Goal: Task Accomplishment & Management: Manage account settings

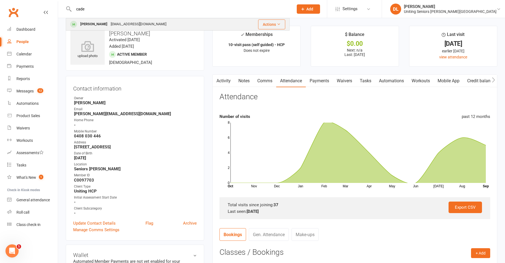
type input "cade"
click at [133, 27] on div "[EMAIL_ADDRESS][DOMAIN_NAME]" at bounding box center [138, 24] width 59 height 8
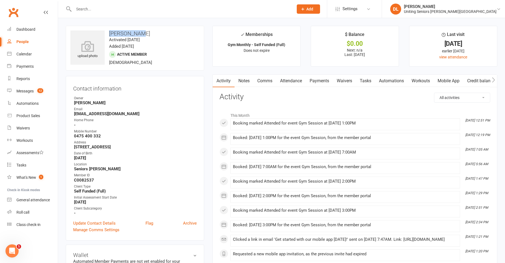
drag, startPoint x: 110, startPoint y: 35, endPoint x: 152, endPoint y: 27, distance: 42.3
click at [152, 27] on div "upload photo [PERSON_NAME] Activated [DATE] Added [DATE] Active member [DEMOGRA…" at bounding box center [135, 48] width 139 height 45
copy h3 "[PERSON_NAME]"
click at [289, 78] on link "Attendance" at bounding box center [291, 81] width 30 height 13
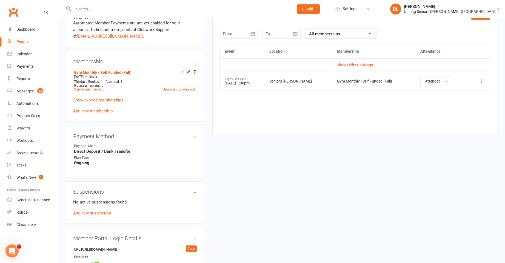
scroll to position [192, 0]
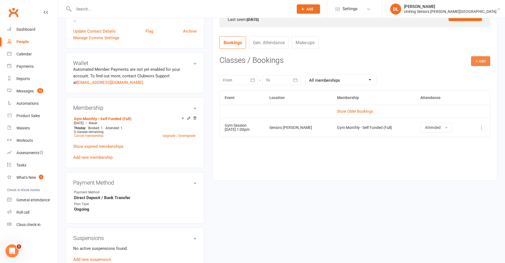
click at [481, 61] on button "+ Add" at bounding box center [480, 61] width 19 height 10
click at [463, 77] on link "Book Event" at bounding box center [463, 73] width 54 height 11
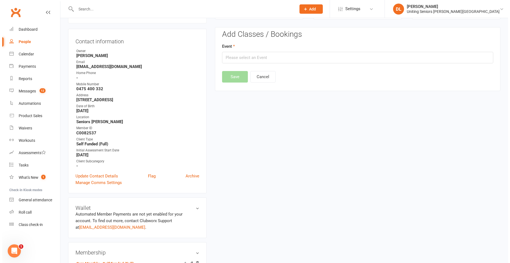
scroll to position [47, 0]
click at [269, 54] on input "text" at bounding box center [355, 58] width 271 height 12
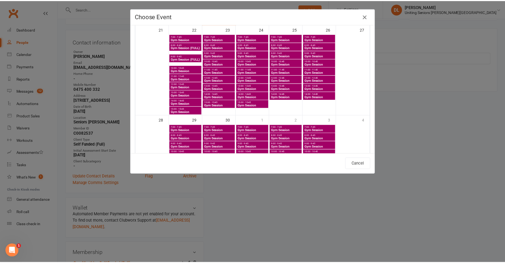
scroll to position [302, 0]
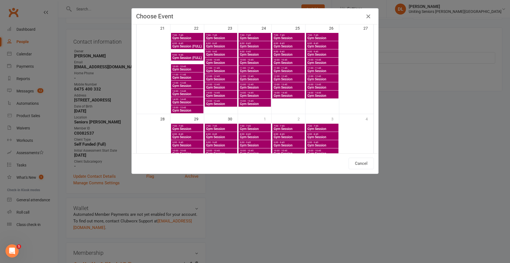
click at [182, 101] on span "Gym Session" at bounding box center [187, 102] width 30 height 3
type input "Gym Session - [DATE] 2:00:00 PM"
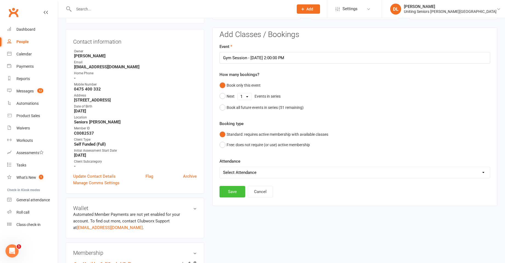
click at [231, 194] on button "Save" at bounding box center [233, 192] width 26 height 12
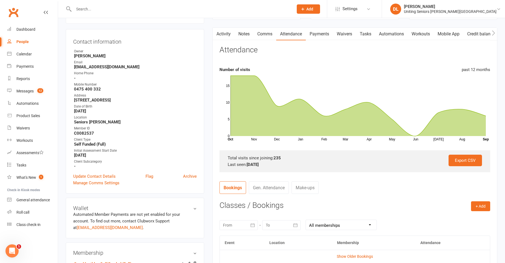
click at [111, 10] on input "text" at bounding box center [181, 9] width 218 height 8
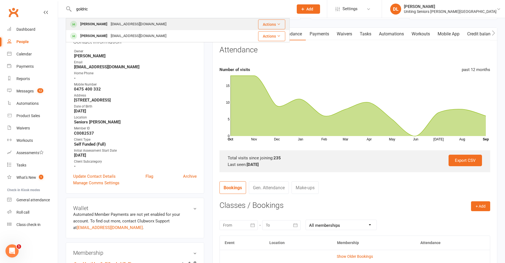
type input "goldric"
click at [157, 25] on div "[EMAIL_ADDRESS][DOMAIN_NAME]" at bounding box center [138, 24] width 59 height 8
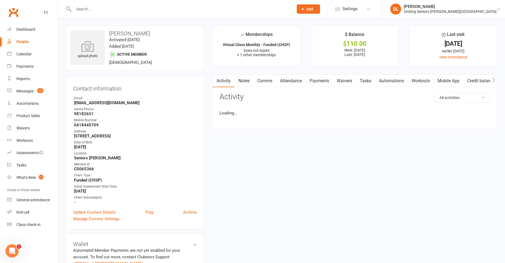
scroll to position [219, 0]
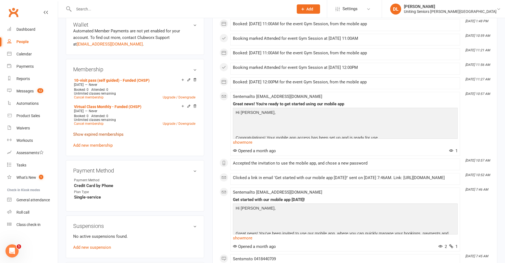
click at [101, 134] on link "Show expired memberships" at bounding box center [98, 134] width 50 height 5
